Goal: Task Accomplishment & Management: Complete application form

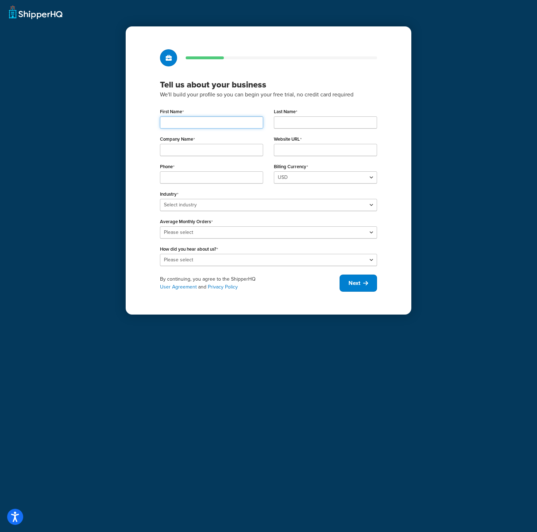
click at [198, 126] on input "First Name" at bounding box center [211, 122] width 103 height 12
type input "Louis"
type input "Lepine"
type input "shoes"
type input "[DOMAIN_NAME]"
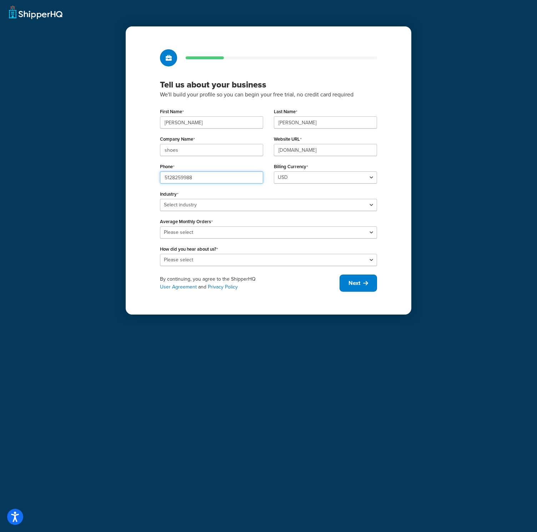
type input "5128259988"
select select "23"
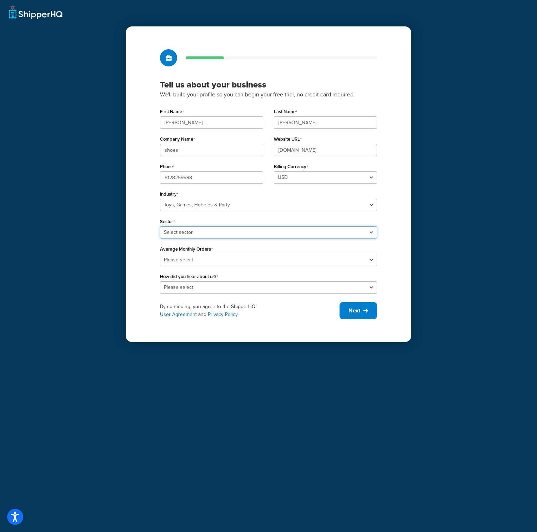
click at [176, 234] on select "Select sector Books Collectibles Computer Games Construction Toys Gambling Game…" at bounding box center [268, 232] width 217 height 12
select select "57"
click at [160, 226] on select "Select sector Books Collectibles Computer Games Construction Toys Gambling Game…" at bounding box center [268, 232] width 217 height 12
click at [140, 243] on div "Tell us about your business We'll build your profile so you can begin your free…" at bounding box center [269, 184] width 286 height 316
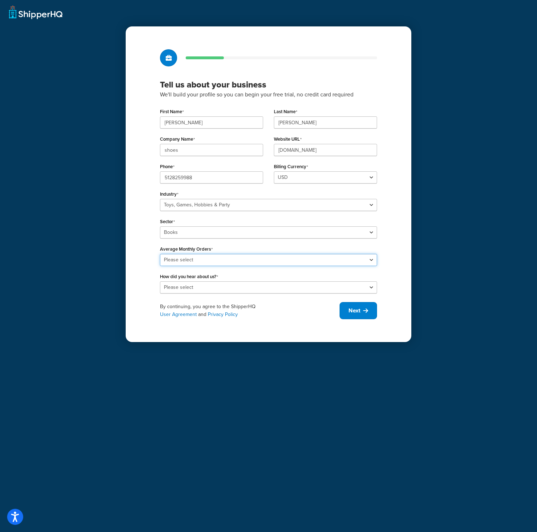
click at [164, 261] on select "Please select 0-500 501-1,000 1,001-10,000 10,001-20,000 Over 20,000" at bounding box center [268, 260] width 217 height 12
select select "1"
click at [160, 254] on select "Please select 0-500 501-1,000 1,001-10,000 10,001-20,000 Over 20,000" at bounding box center [268, 260] width 217 height 12
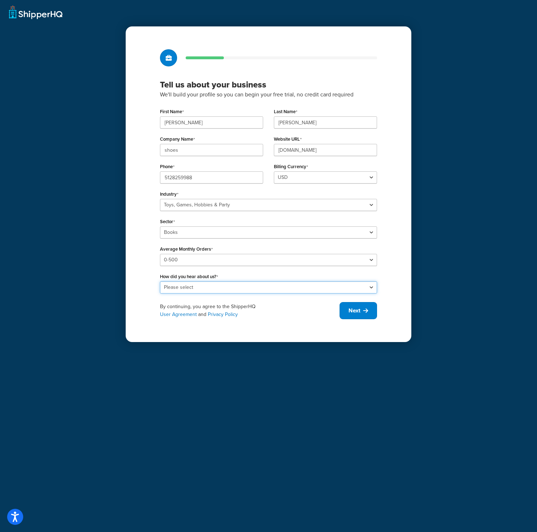
click at [169, 282] on select "Please select Online Search App Store or Marketplace Listing Referred by Agency…" at bounding box center [268, 287] width 217 height 12
click at [160, 281] on select "Please select Online Search App Store or Marketplace Listing Referred by Agency…" at bounding box center [268, 287] width 217 height 12
click at [172, 289] on select "Please select Online Search App Store or Marketplace Listing Referred by Agency…" at bounding box center [268, 287] width 217 height 12
select select "1"
click at [160, 281] on select "Please select Online Search App Store or Marketplace Listing Referred by Agency…" at bounding box center [268, 287] width 217 height 12
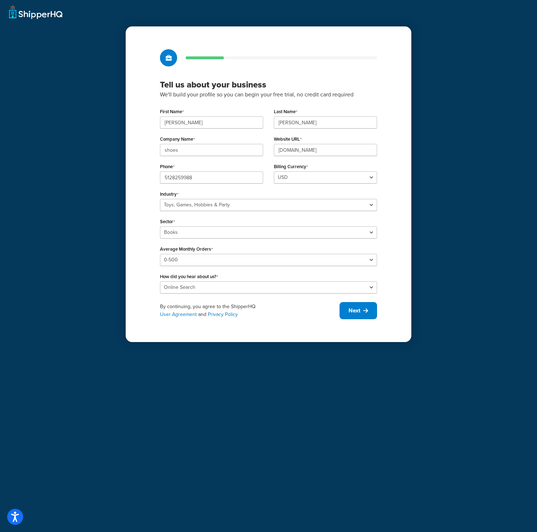
click at [131, 285] on div "Tell us about your business We'll build your profile so you can begin your free…" at bounding box center [269, 184] width 286 height 316
click at [350, 305] on button "Next" at bounding box center [359, 310] width 38 height 17
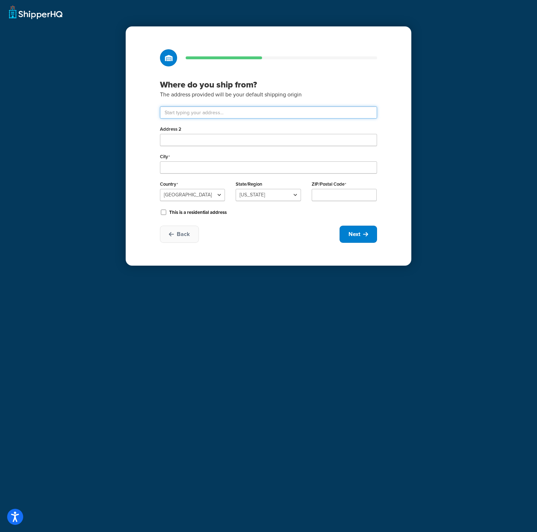
click at [200, 115] on input "text" at bounding box center [268, 112] width 217 height 12
type input "2707 W Avenue 30"
type input "Los Angeles"
select select
type input "90065"
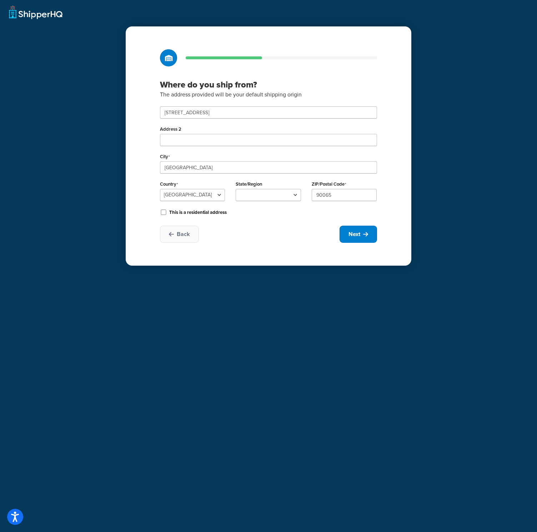
click at [301, 226] on div "Back Next" at bounding box center [268, 234] width 217 height 17
click at [281, 197] on select "Alabama Alaska American Samoa Arizona Arkansas Armed Forces Americas Armed Forc…" at bounding box center [268, 195] width 65 height 12
click at [236, 189] on select "Alabama Alaska American Samoa Arizona Arkansas Armed Forces Americas Armed Forc…" at bounding box center [268, 195] width 65 height 12
click at [358, 237] on span "Next" at bounding box center [355, 234] width 12 height 8
select select "1"
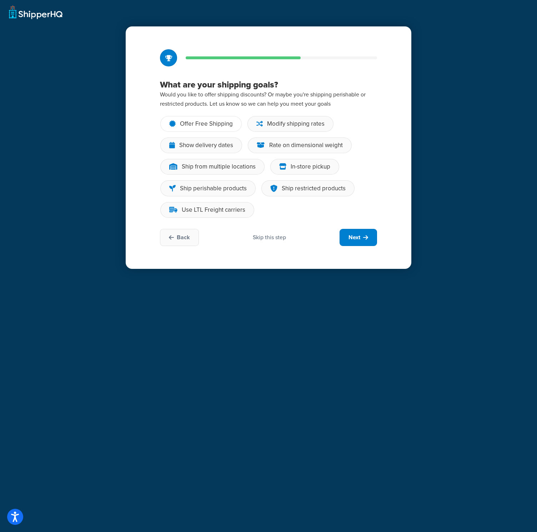
click at [217, 128] on div "Offer Free Shipping" at bounding box center [206, 123] width 53 height 7
click at [0, 0] on input "Offer Free Shipping" at bounding box center [0, 0] width 0 height 0
click at [371, 244] on button "Next" at bounding box center [359, 237] width 38 height 17
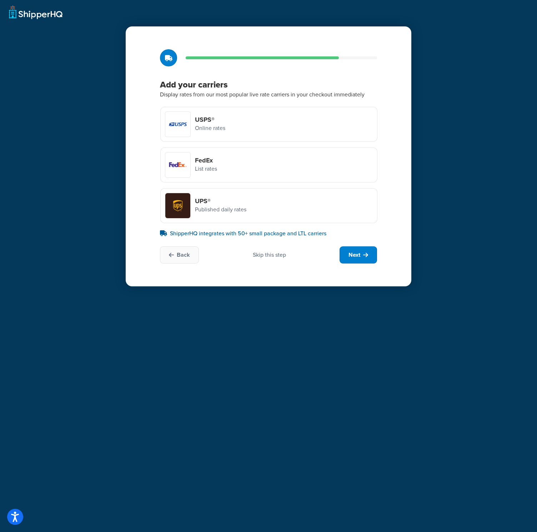
click at [267, 257] on div "Skip this step" at bounding box center [269, 255] width 33 height 8
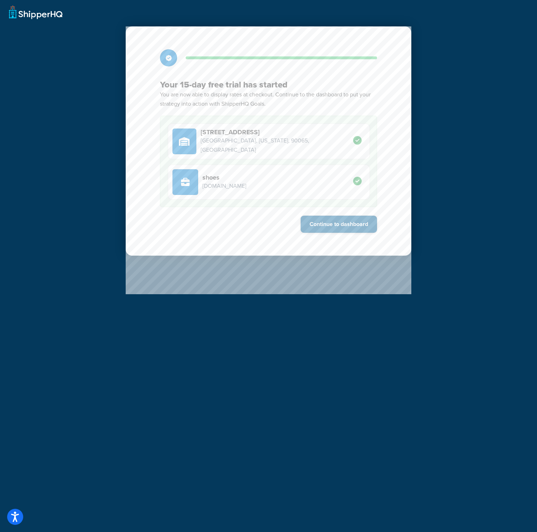
click at [345, 230] on button "Continue to dashboard" at bounding box center [339, 224] width 76 height 17
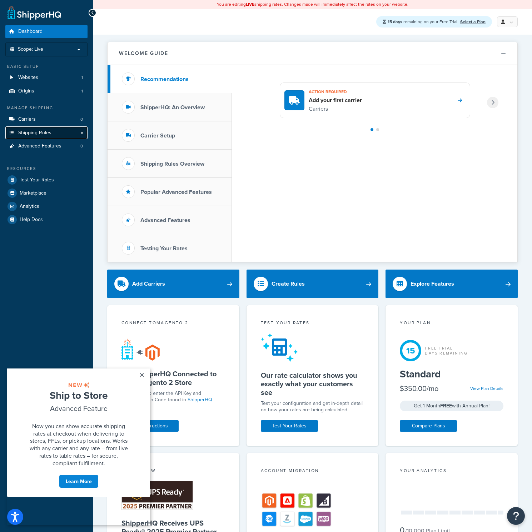
click at [31, 130] on span "Shipping Rules" at bounding box center [34, 133] width 33 height 6
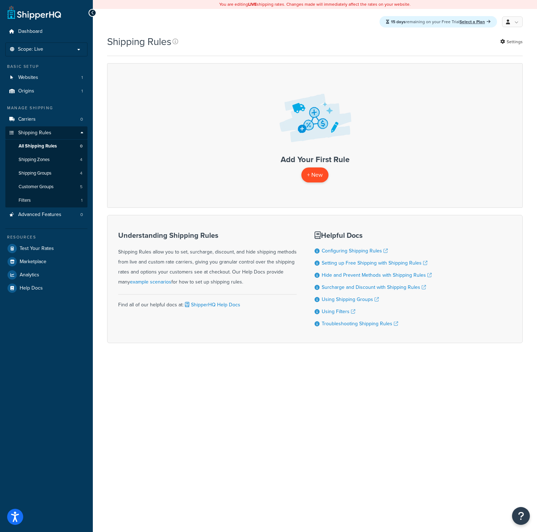
click at [311, 177] on p "+ New" at bounding box center [314, 175] width 27 height 15
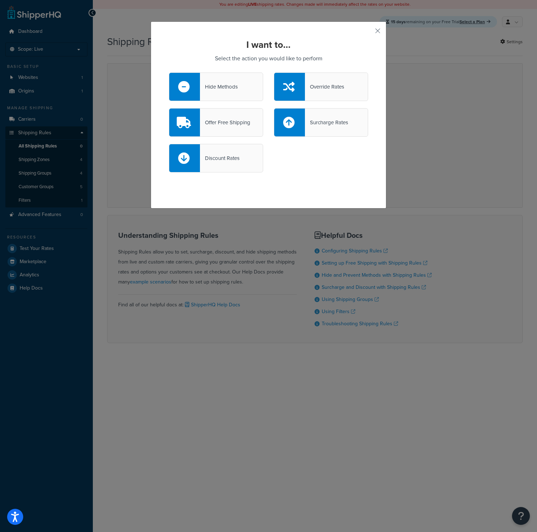
click at [238, 124] on div "Offer Free Shipping" at bounding box center [225, 123] width 50 height 10
click at [0, 0] on input "Offer Free Shipping" at bounding box center [0, 0] width 0 height 0
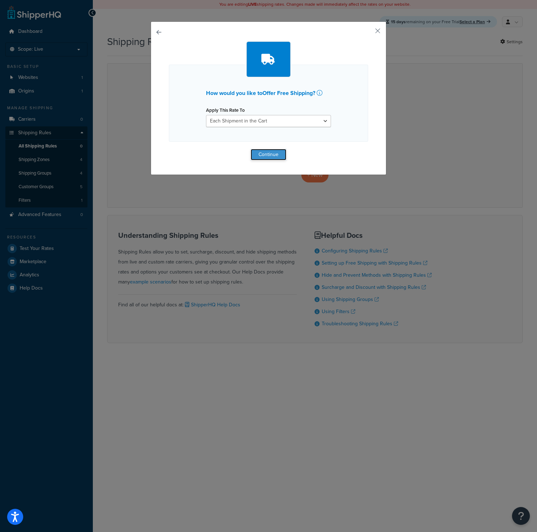
click at [265, 156] on button "Continue" at bounding box center [269, 154] width 36 height 11
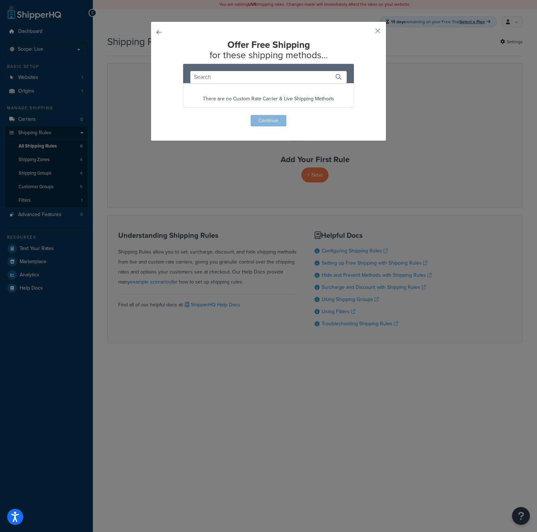
click at [366, 34] on div "Offer Free Shipping for these shipping methods... There are no Custom Rate Carr…" at bounding box center [269, 81] width 236 height 120
click at [369, 29] on div "Offer Free Shipping for these shipping methods... There are no Custom Rate Carr…" at bounding box center [269, 81] width 236 height 120
click at [368, 33] on button "button" at bounding box center [367, 34] width 2 height 2
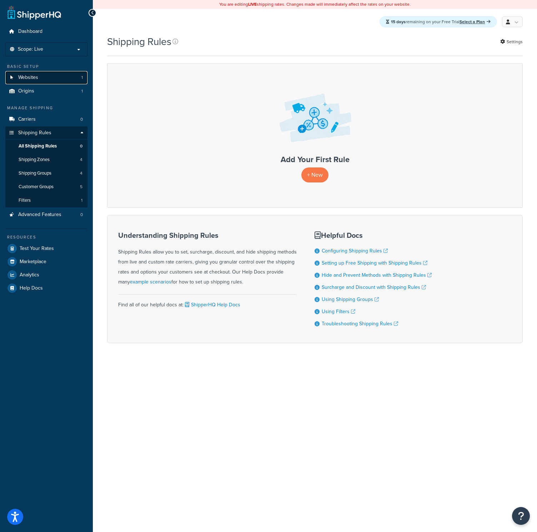
click at [44, 77] on link "Websites 1" at bounding box center [46, 77] width 82 height 13
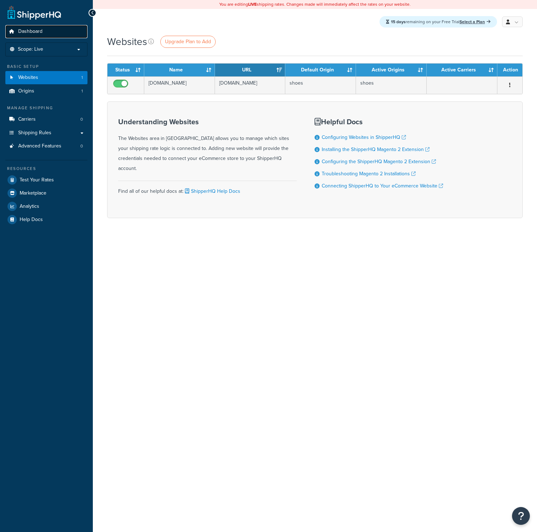
click at [30, 33] on span "Dashboard" at bounding box center [30, 32] width 24 height 6
